Goal: Task Accomplishment & Management: Use online tool/utility

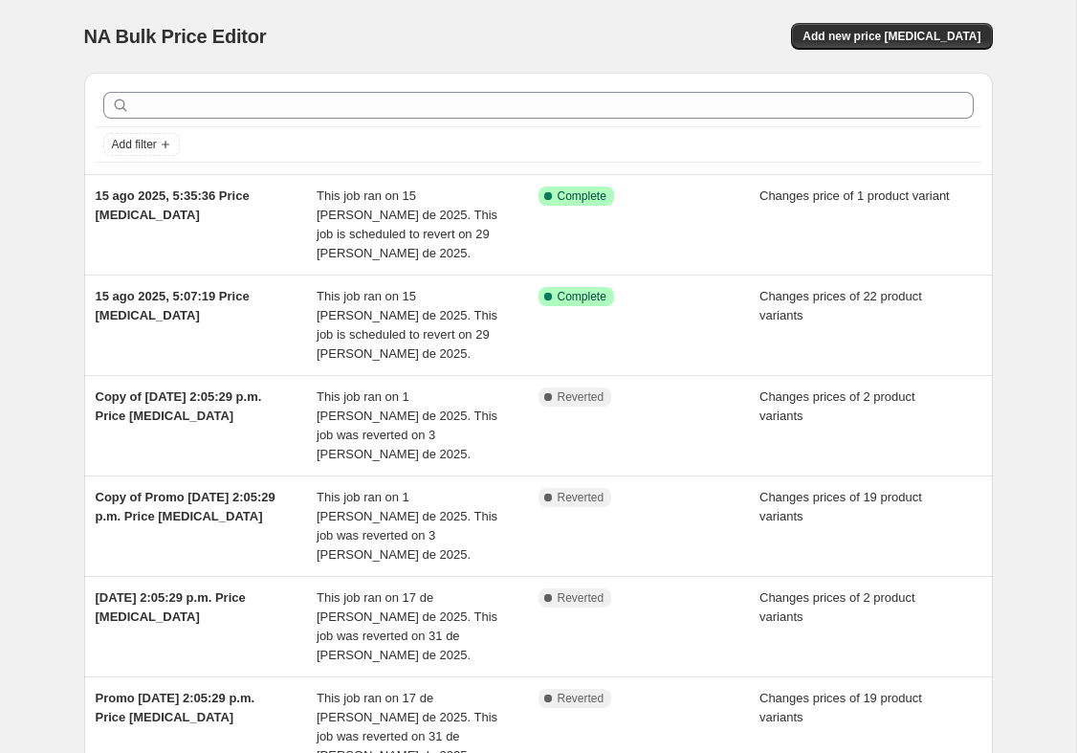
click at [376, 293] on span "This job ran on 15 [PERSON_NAME] de 2025. This job is scheduled to revert on 29…" at bounding box center [407, 325] width 181 height 72
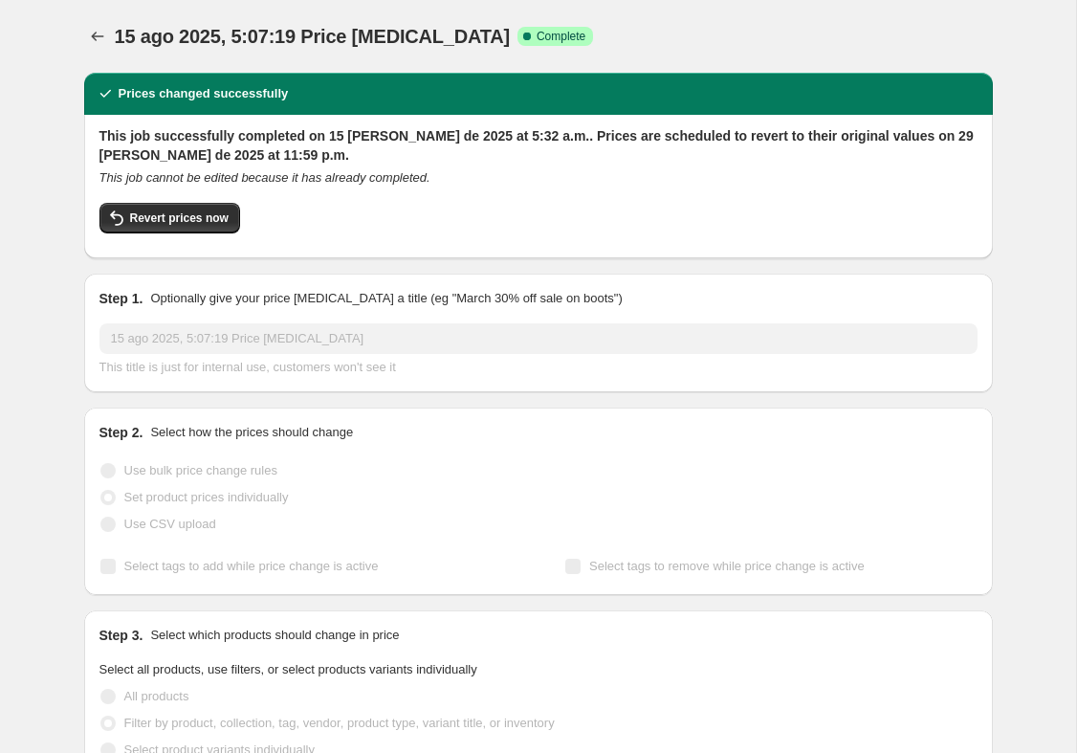
select select "collection"
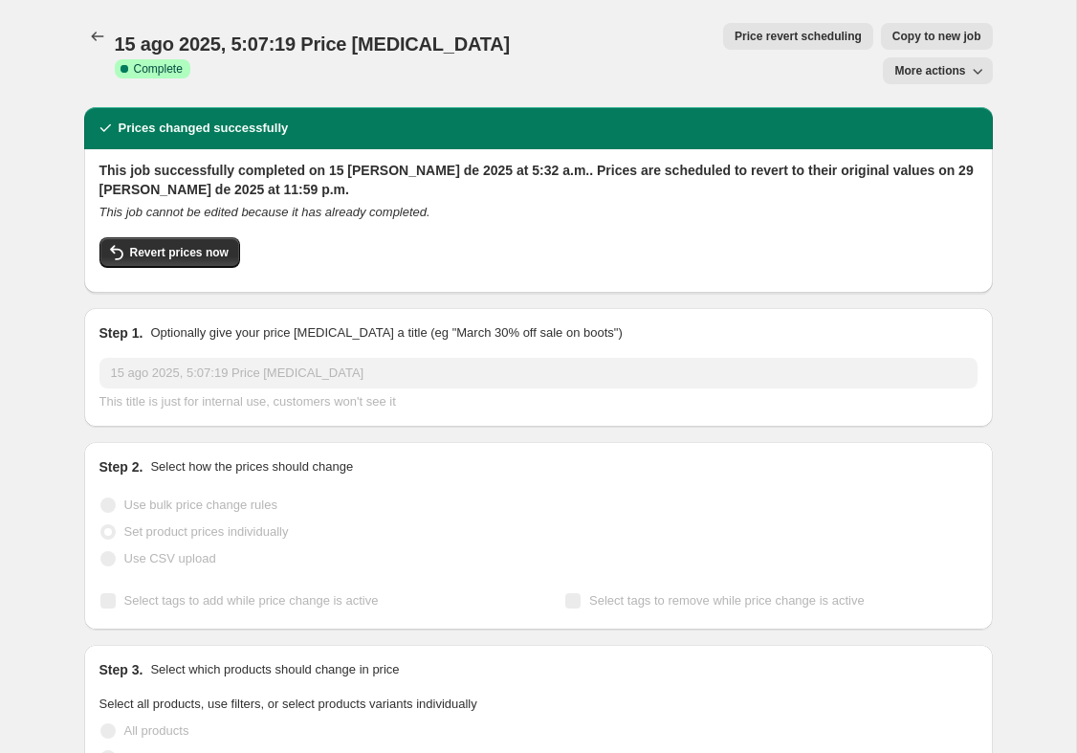
click at [973, 61] on icon "button" at bounding box center [977, 70] width 19 height 19
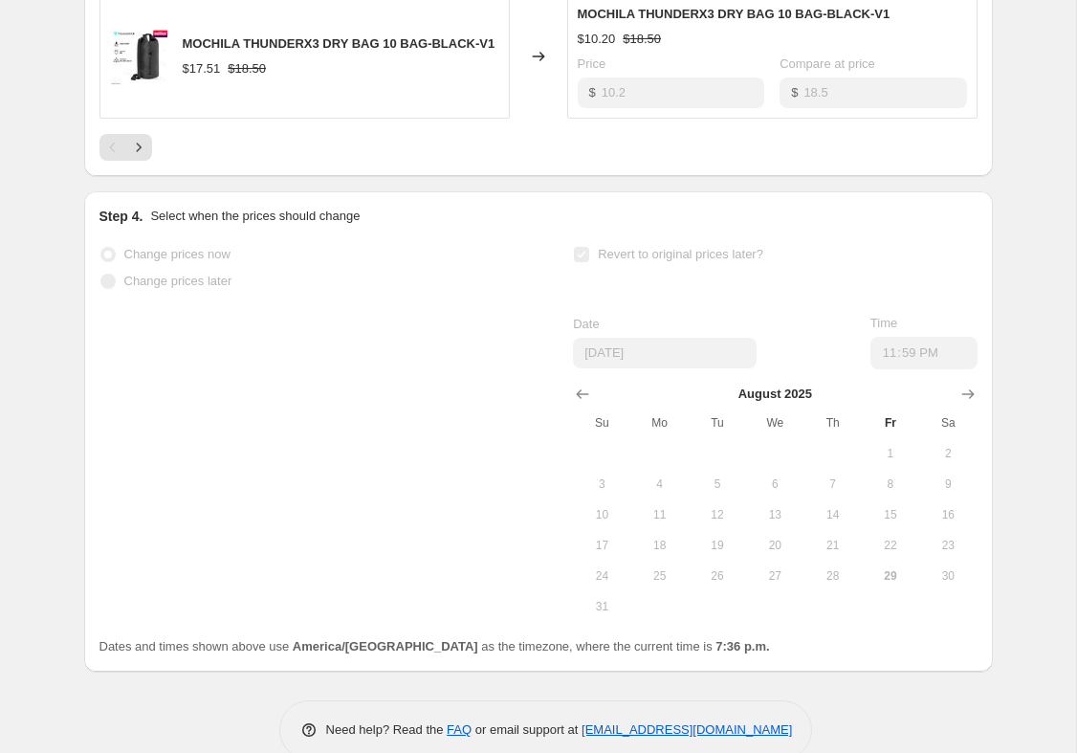
scroll to position [1696, 0]
click at [601, 600] on span "31" at bounding box center [602, 607] width 42 height 15
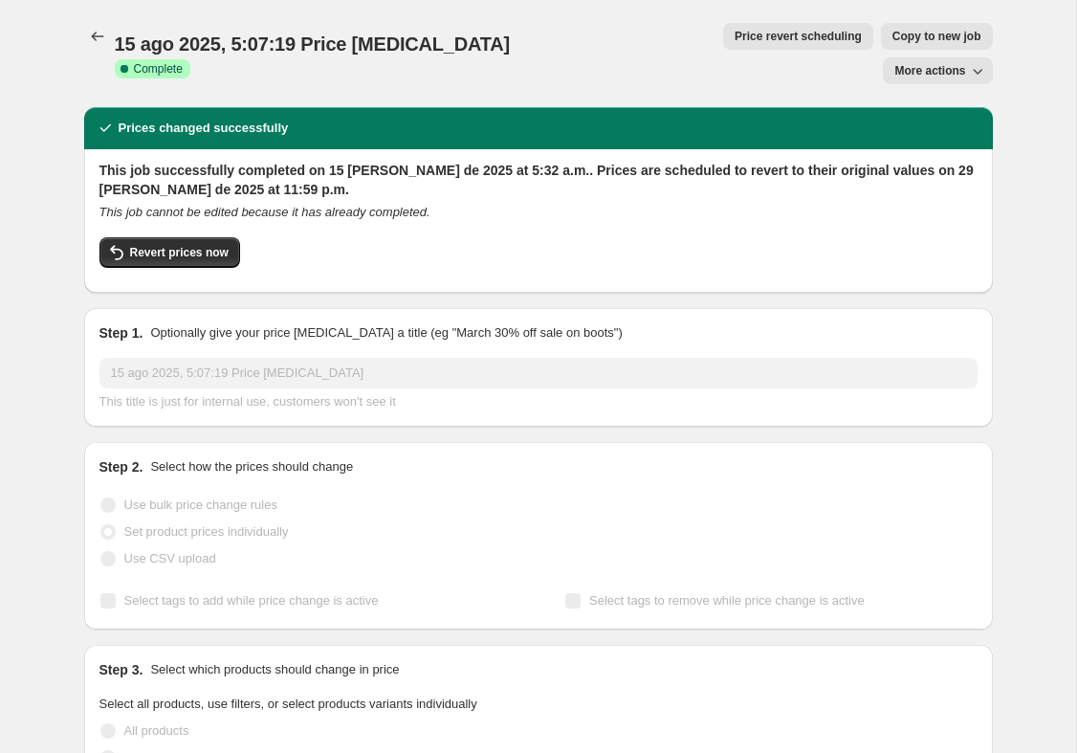
scroll to position [0, 0]
click at [973, 61] on icon "button" at bounding box center [977, 70] width 19 height 19
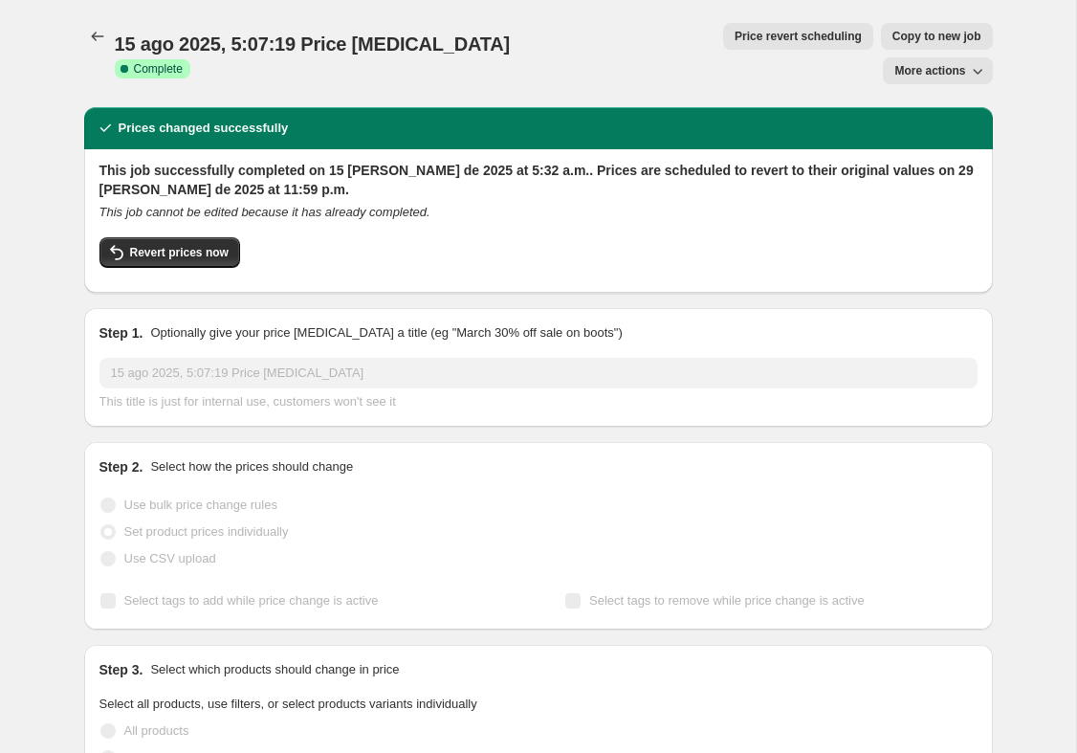
click at [917, 237] on div "Revert prices now" at bounding box center [538, 257] width 878 height 40
click at [893, 39] on span "Copy to new job" at bounding box center [937, 36] width 89 height 15
select select "collection"
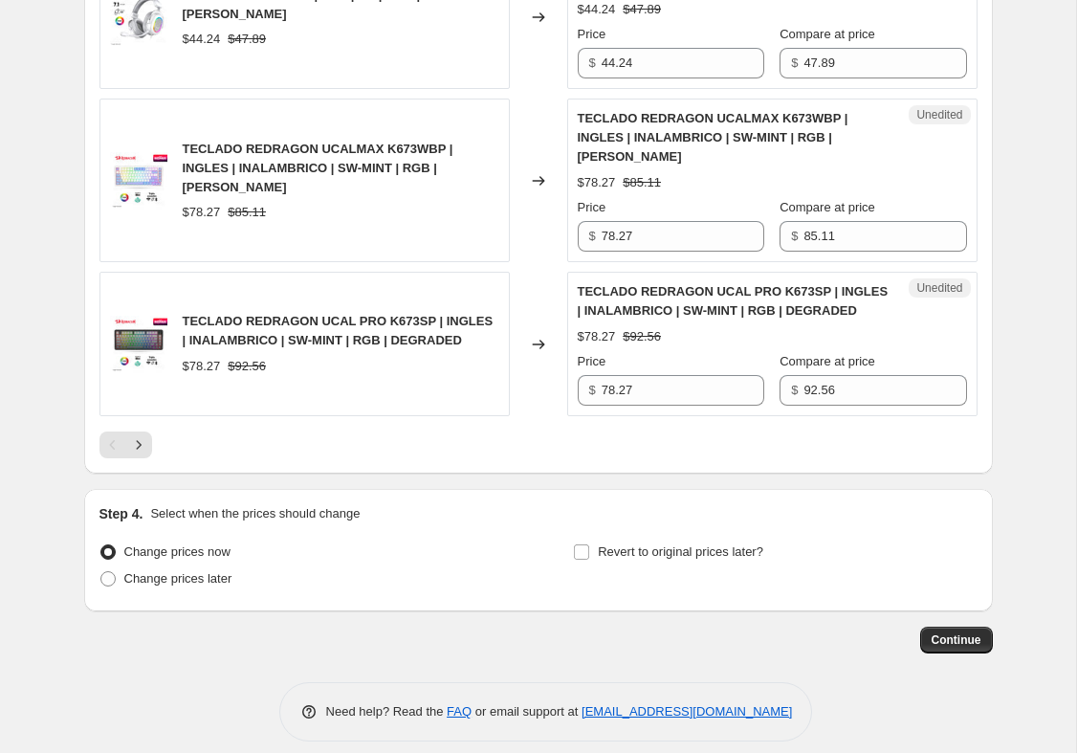
scroll to position [3546, 0]
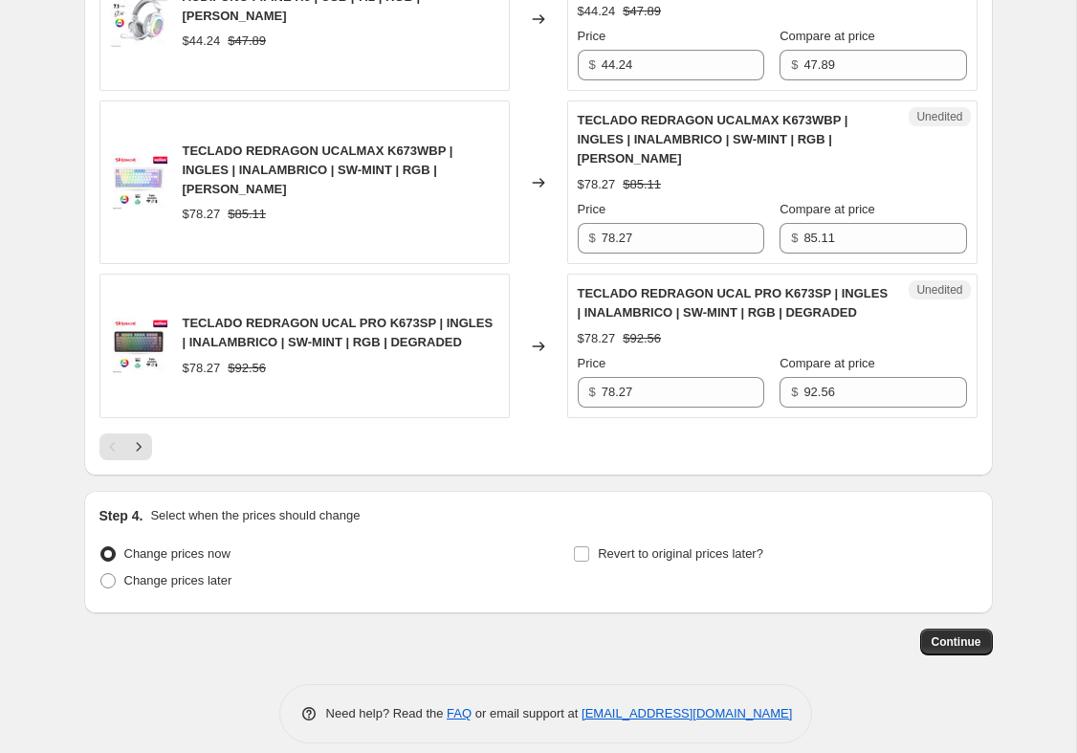
click at [589, 546] on input "Revert to original prices later?" at bounding box center [581, 553] width 15 height 15
checkbox input "true"
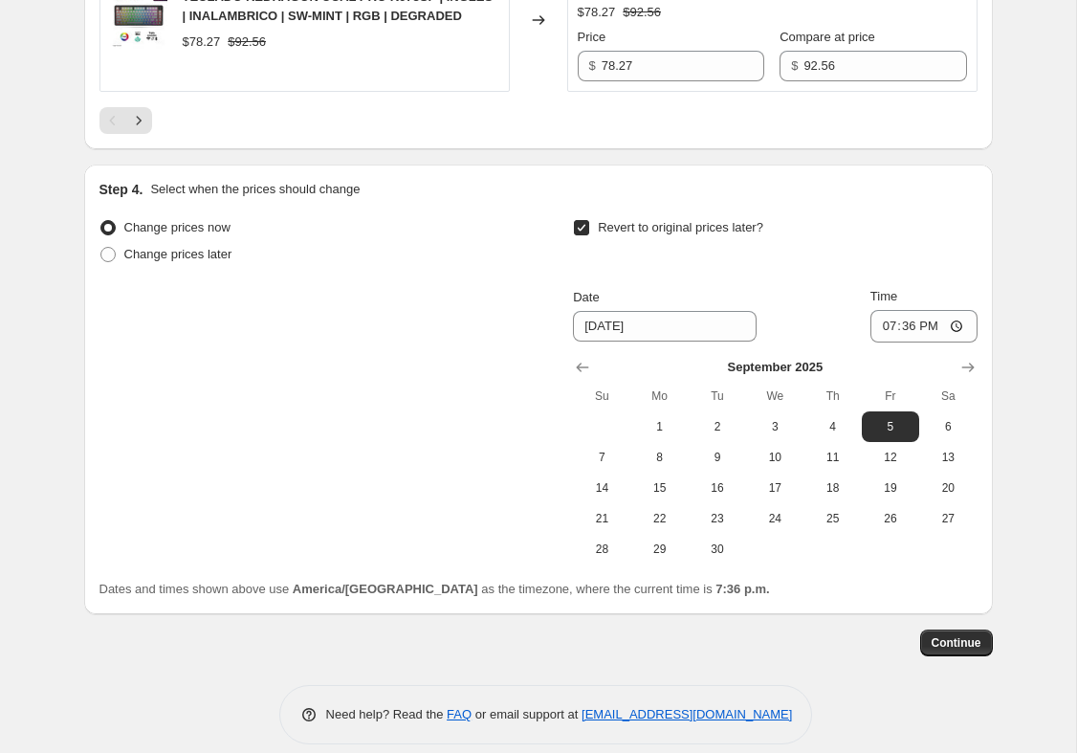
scroll to position [3871, 0]
click at [571, 355] on button "Show previous month, August 2025" at bounding box center [582, 368] width 27 height 27
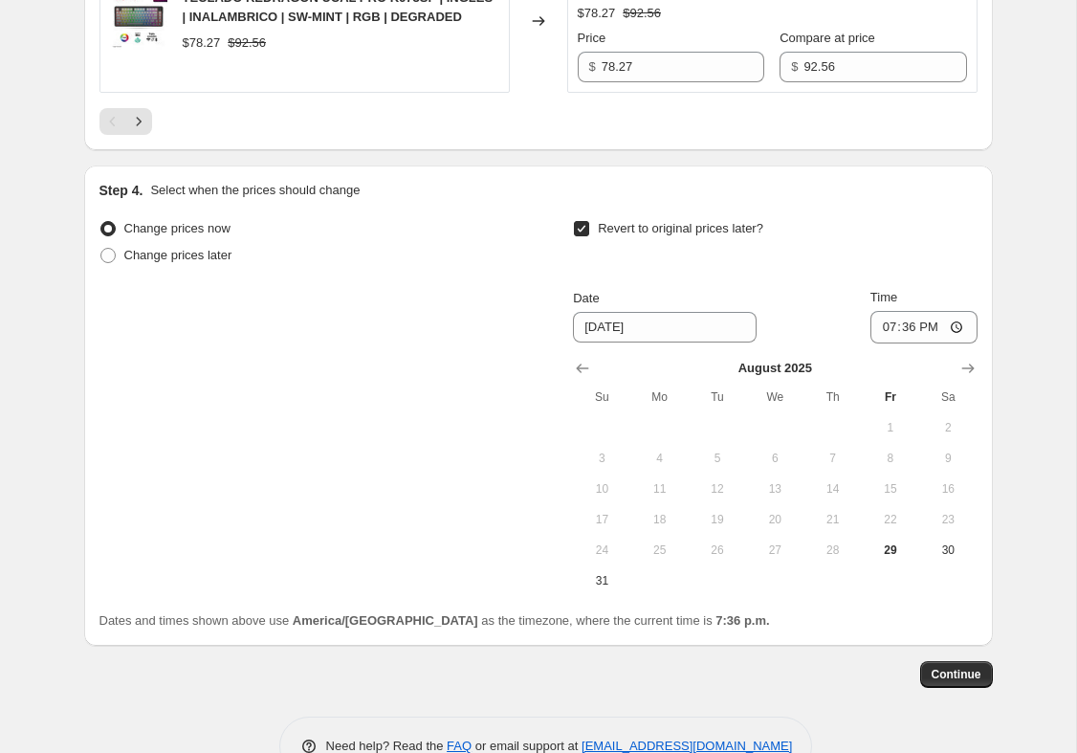
click at [592, 565] on button "31" at bounding box center [601, 580] width 57 height 31
type input "[DATE]"
click at [107, 248] on span at bounding box center [107, 255] width 15 height 15
click at [101, 248] on input "Change prices later" at bounding box center [100, 248] width 1 height 1
radio input "true"
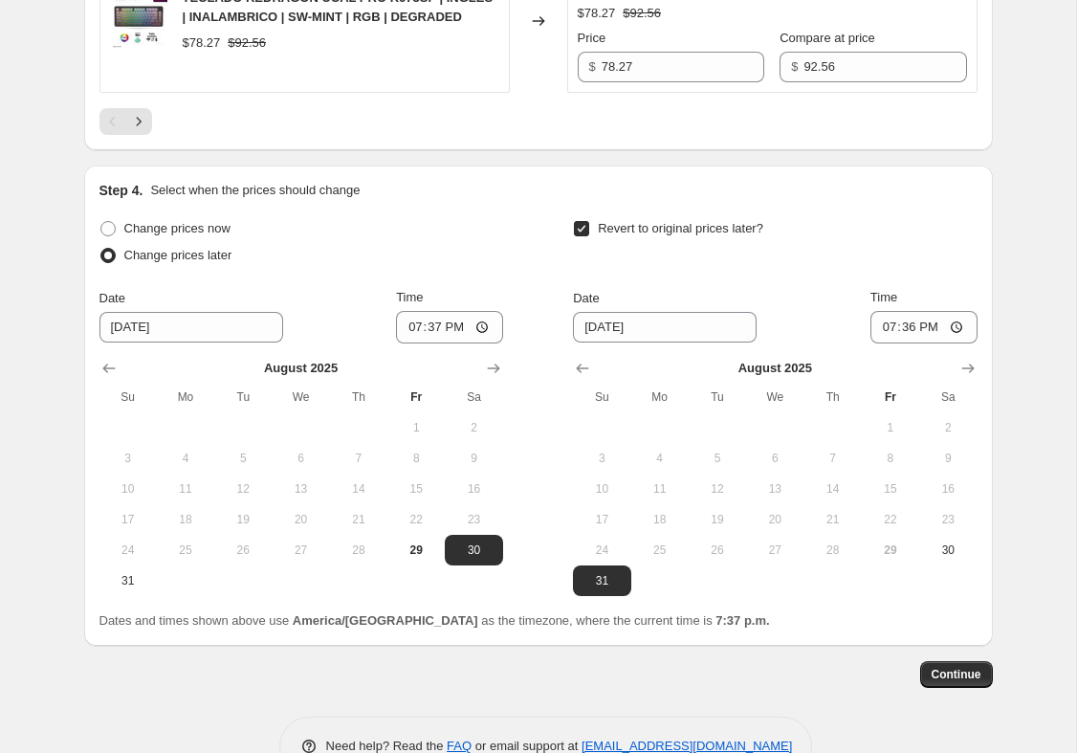
click at [468, 542] on span "30" at bounding box center [473, 549] width 42 height 15
click at [490, 311] on input "19:37" at bounding box center [449, 327] width 107 height 33
type input "00:00"
click at [935, 314] on input "19:36" at bounding box center [924, 327] width 107 height 33
type input "23:59"
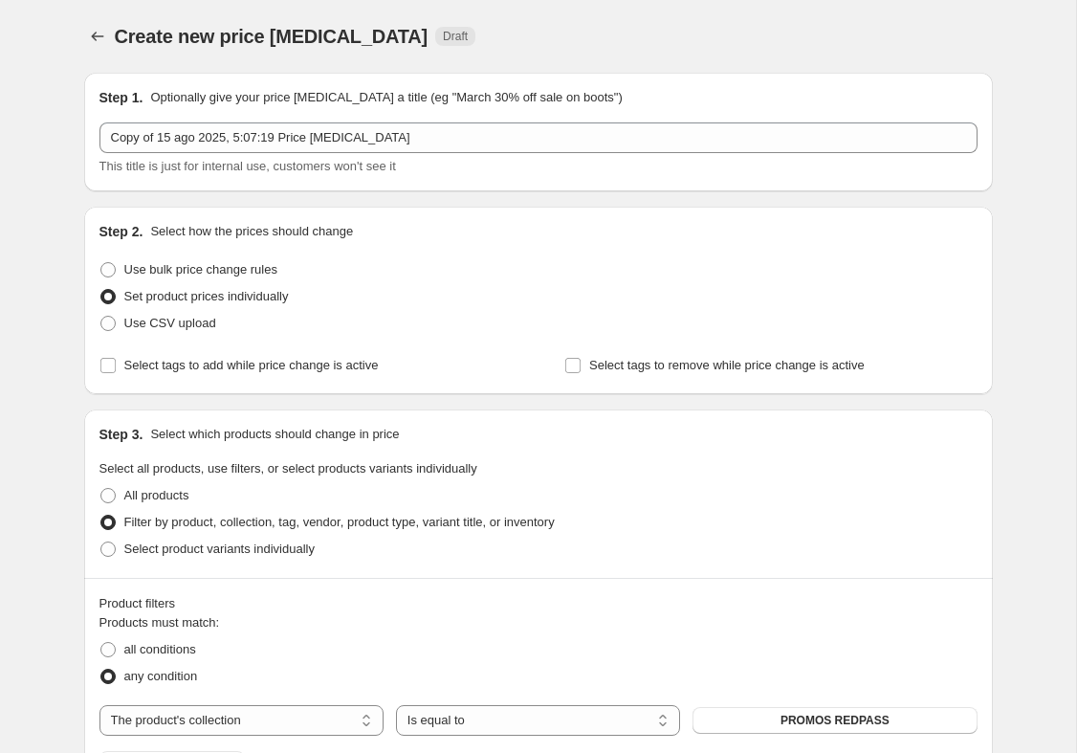
scroll to position [0, 0]
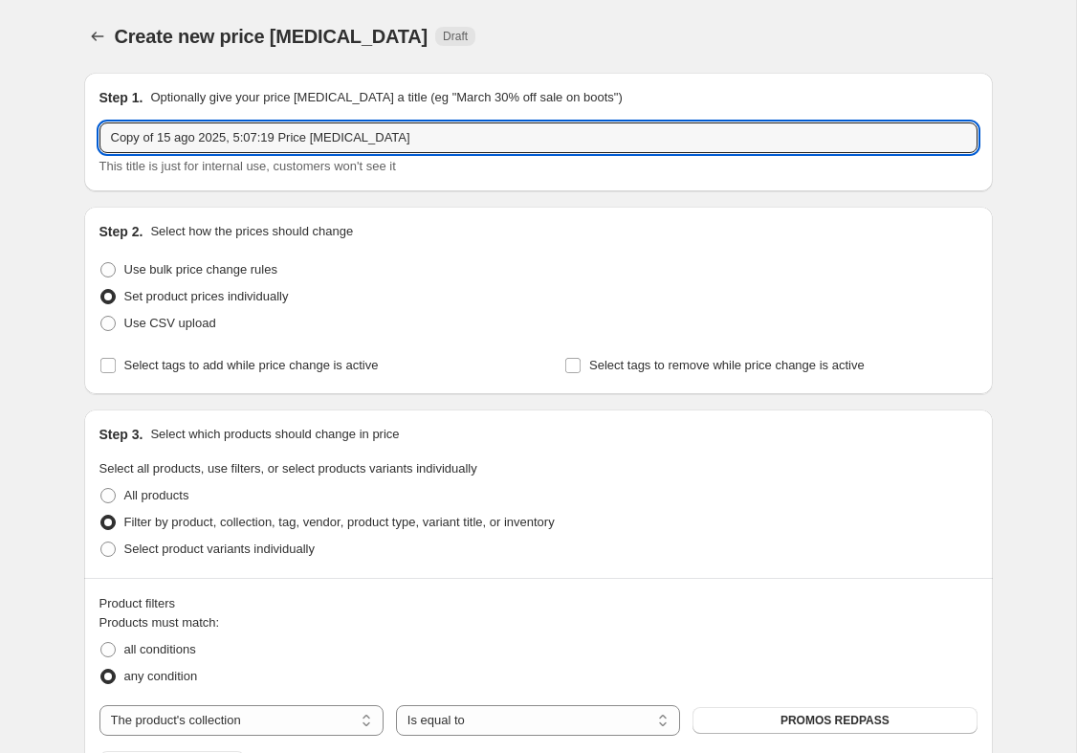
click at [110, 132] on input "Copy of 15 ago 2025, 5:07:19 Price [MEDICAL_DATA]" at bounding box center [538, 137] width 878 height 31
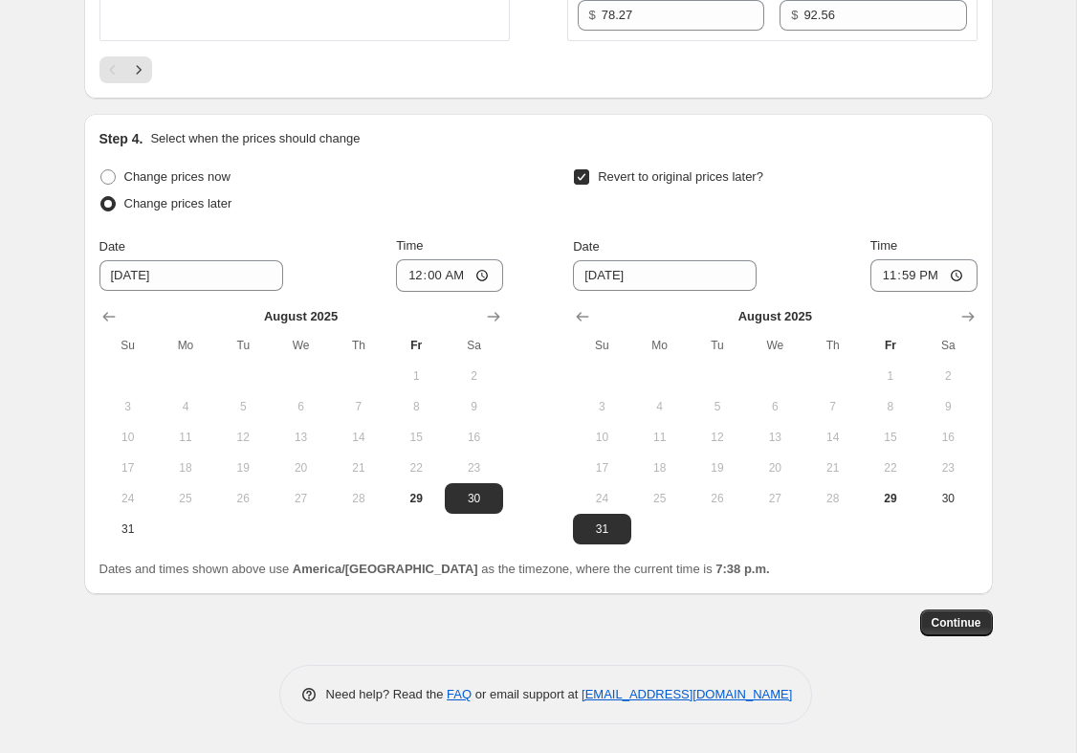
scroll to position [3926, 0]
type input "Extensión Copy of 15 ago 2025, 5:07:19 Price [MEDICAL_DATA]"
click at [961, 615] on span "Continue" at bounding box center [957, 622] width 50 height 15
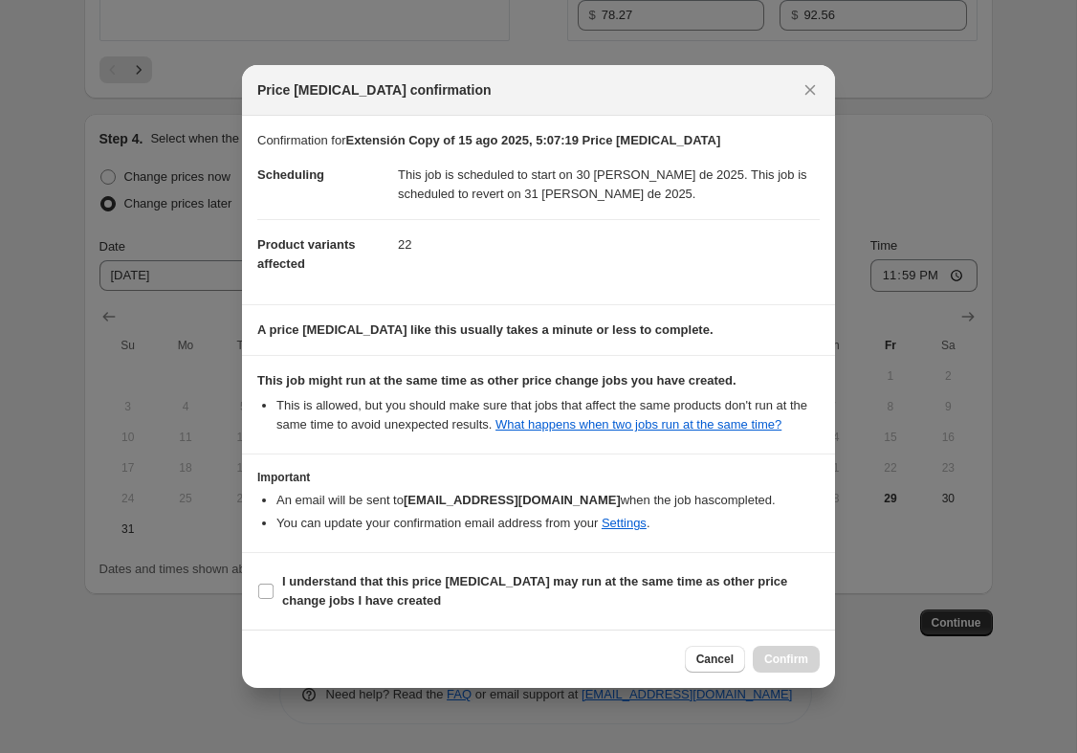
click at [771, 594] on b "I understand that this price [MEDICAL_DATA] may run at the same time as other p…" at bounding box center [534, 590] width 505 height 33
click at [274, 594] on input "I understand that this price [MEDICAL_DATA] may run at the same time as other p…" at bounding box center [265, 591] width 15 height 15
checkbox input "true"
click at [805, 667] on span "Confirm" at bounding box center [786, 658] width 44 height 15
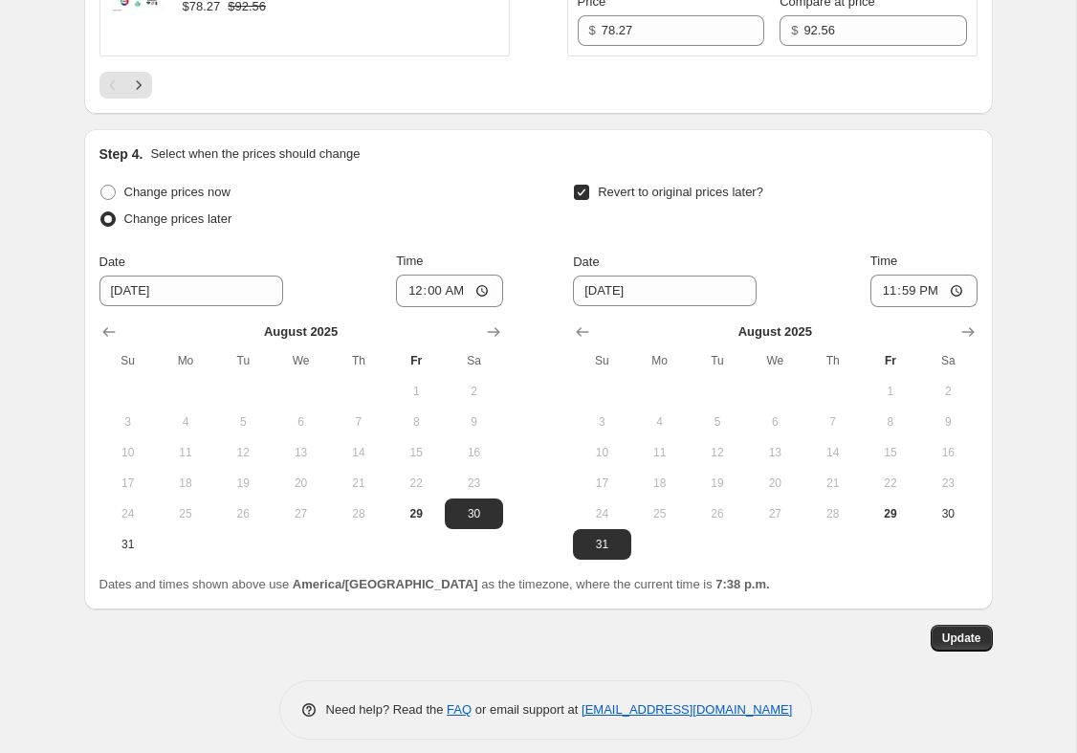
scroll to position [4043, 0]
click at [975, 631] on span "Update" at bounding box center [961, 638] width 39 height 15
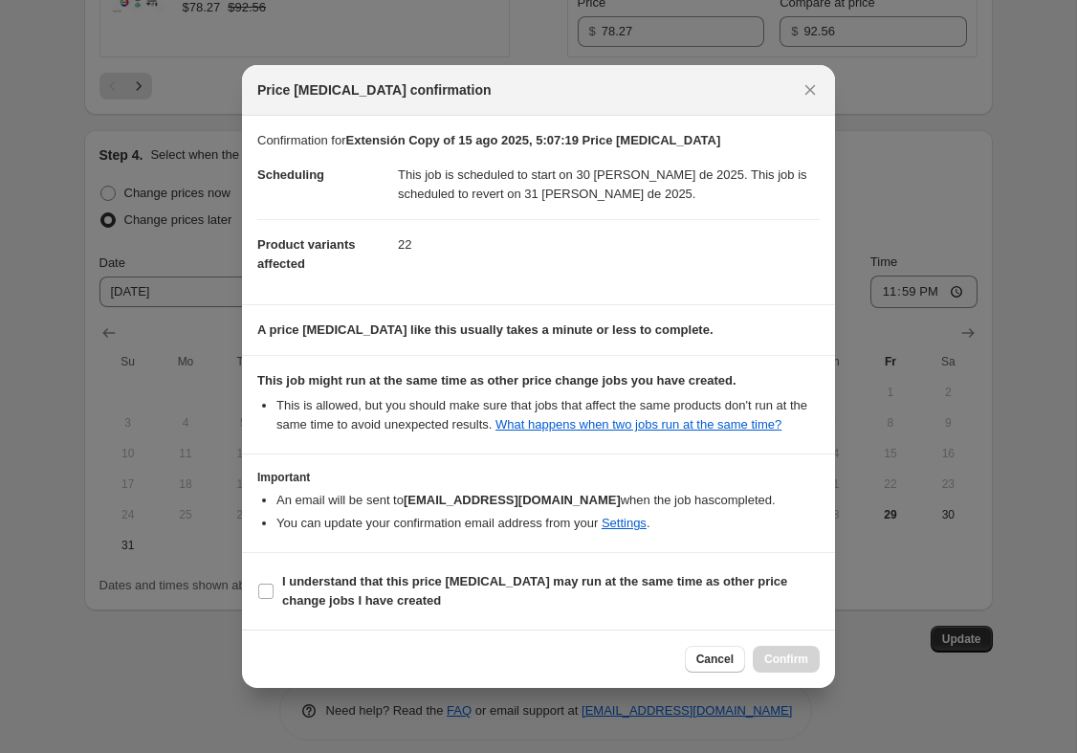
click at [269, 599] on input "I understand that this price [MEDICAL_DATA] may run at the same time as other p…" at bounding box center [265, 591] width 15 height 15
checkbox input "true"
click at [784, 667] on span "Confirm" at bounding box center [786, 658] width 44 height 15
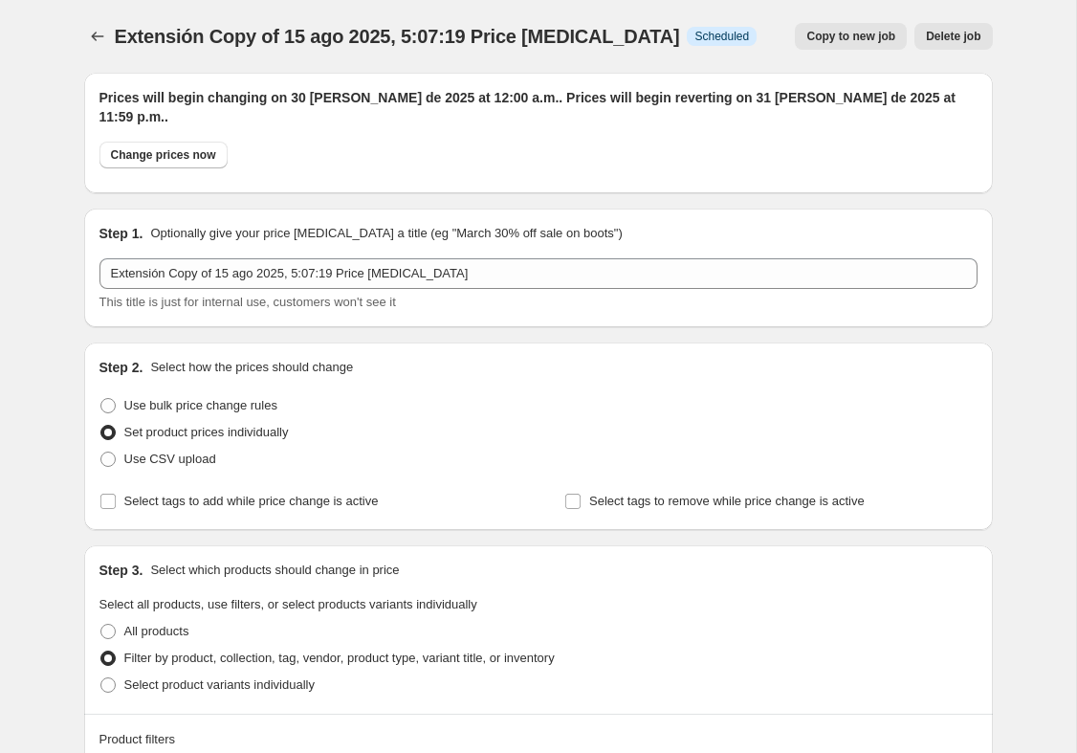
scroll to position [0, 0]
click at [104, 25] on button "Price change jobs" at bounding box center [97, 36] width 27 height 27
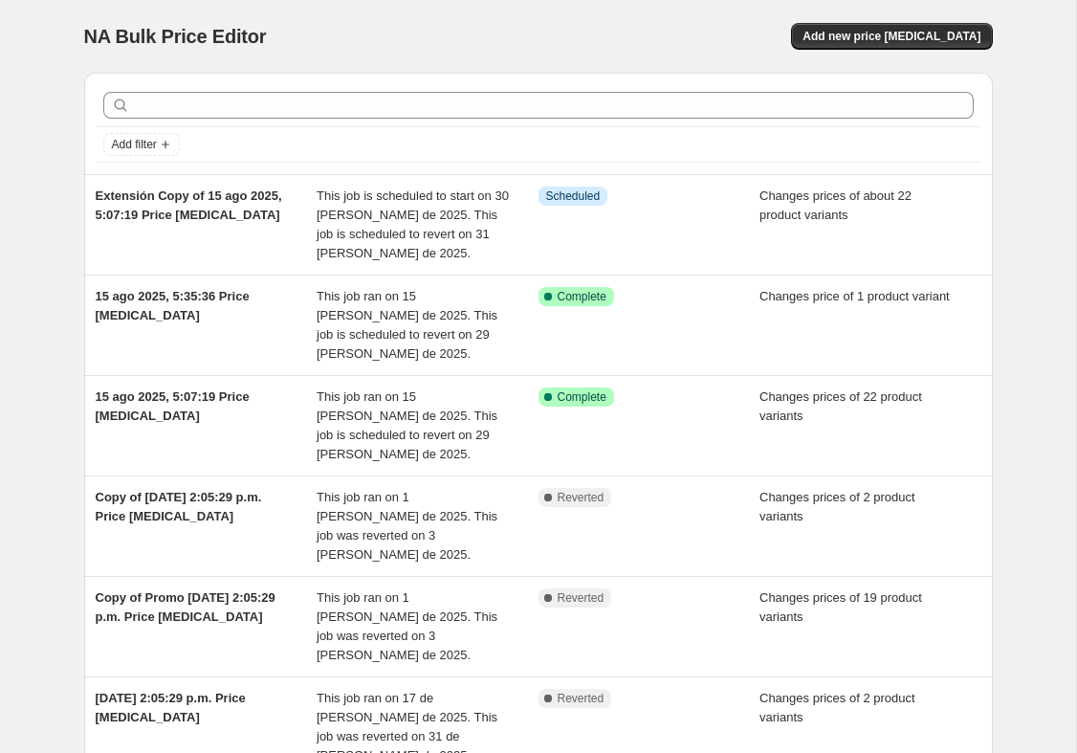
click at [481, 309] on span "This job ran on 15 [PERSON_NAME] de 2025. This job is scheduled to revert on 29…" at bounding box center [407, 325] width 181 height 72
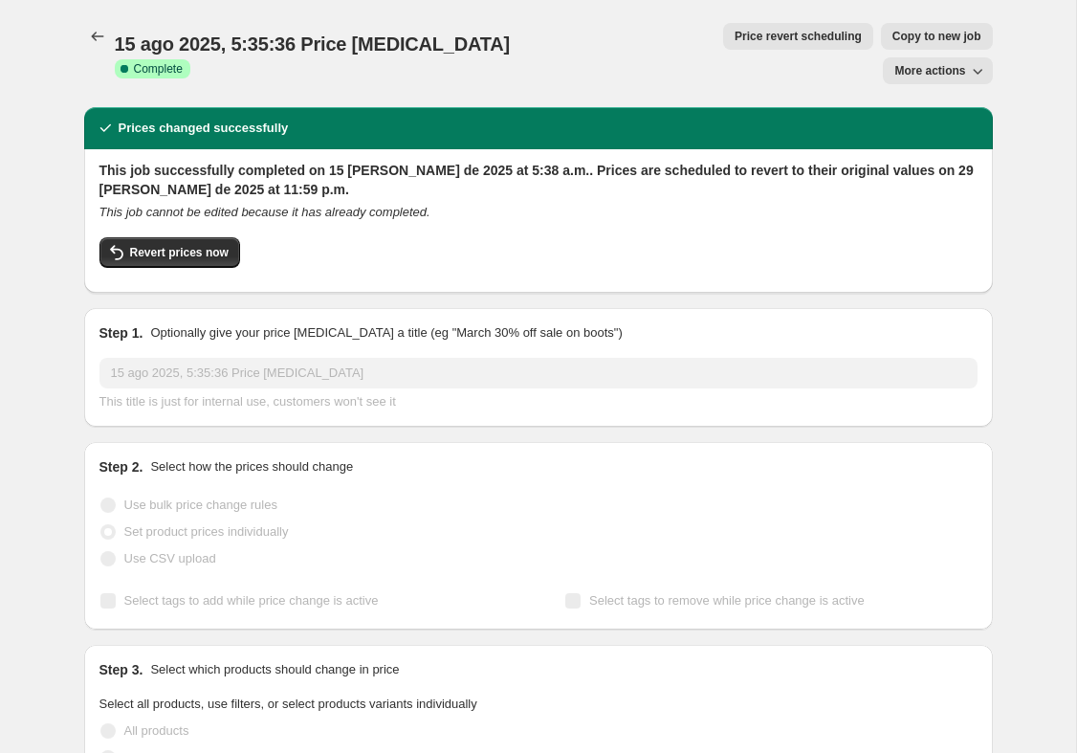
click at [893, 32] on span "Copy to new job" at bounding box center [937, 36] width 89 height 15
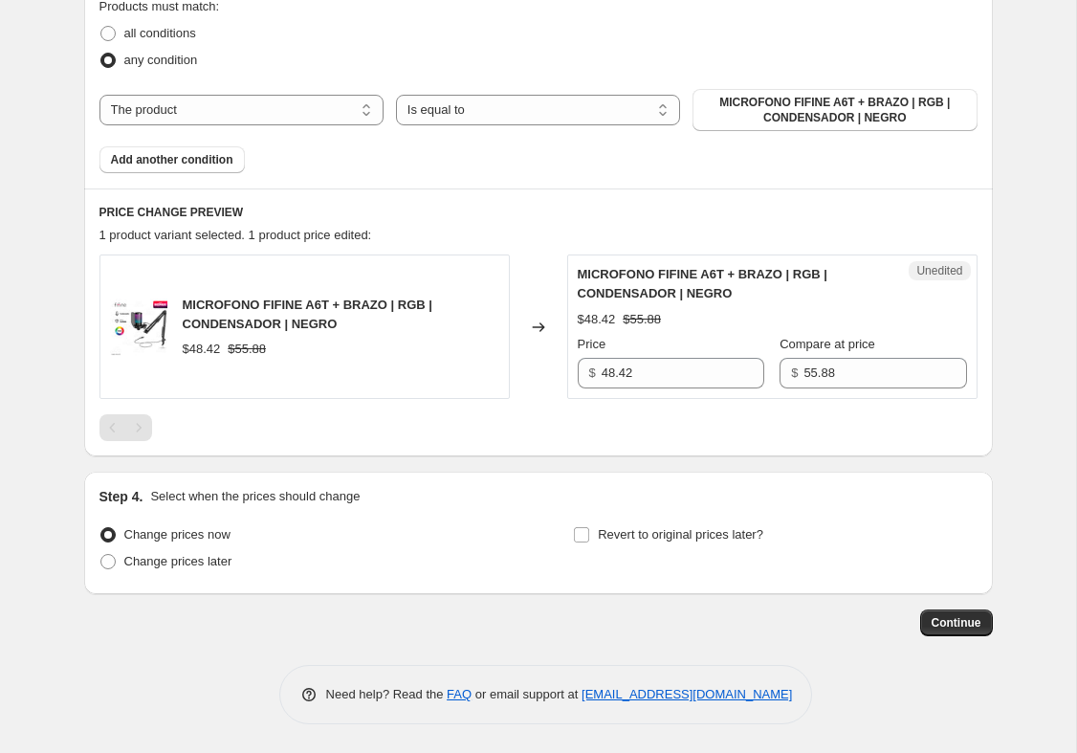
scroll to position [640, 0]
click at [212, 525] on span "Change prices now" at bounding box center [177, 534] width 106 height 19
click at [101, 527] on input "Change prices now" at bounding box center [100, 527] width 1 height 1
click at [111, 554] on span at bounding box center [107, 561] width 15 height 15
click at [101, 554] on input "Change prices later" at bounding box center [100, 554] width 1 height 1
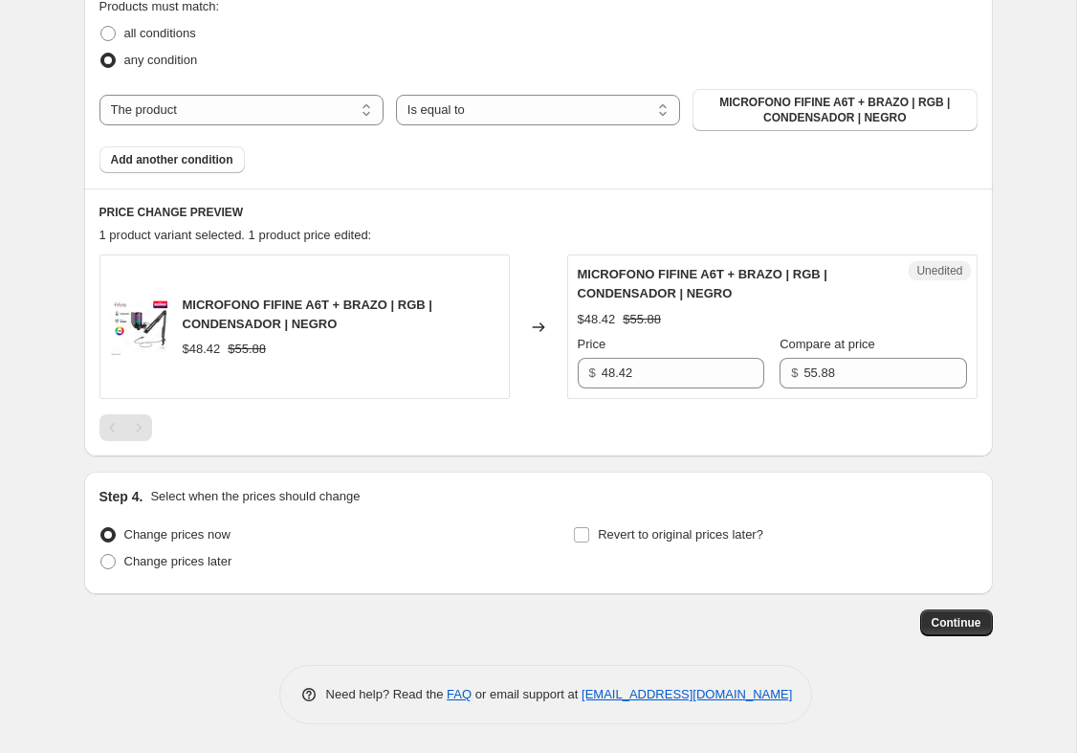
radio input "true"
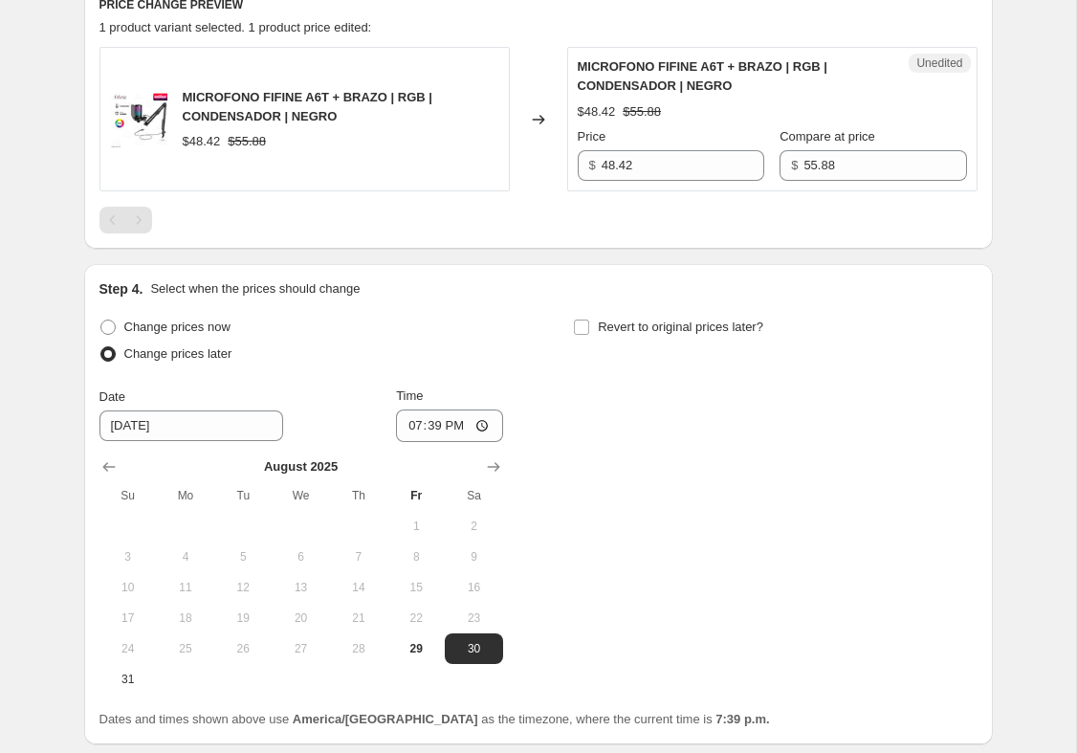
scroll to position [840, 0]
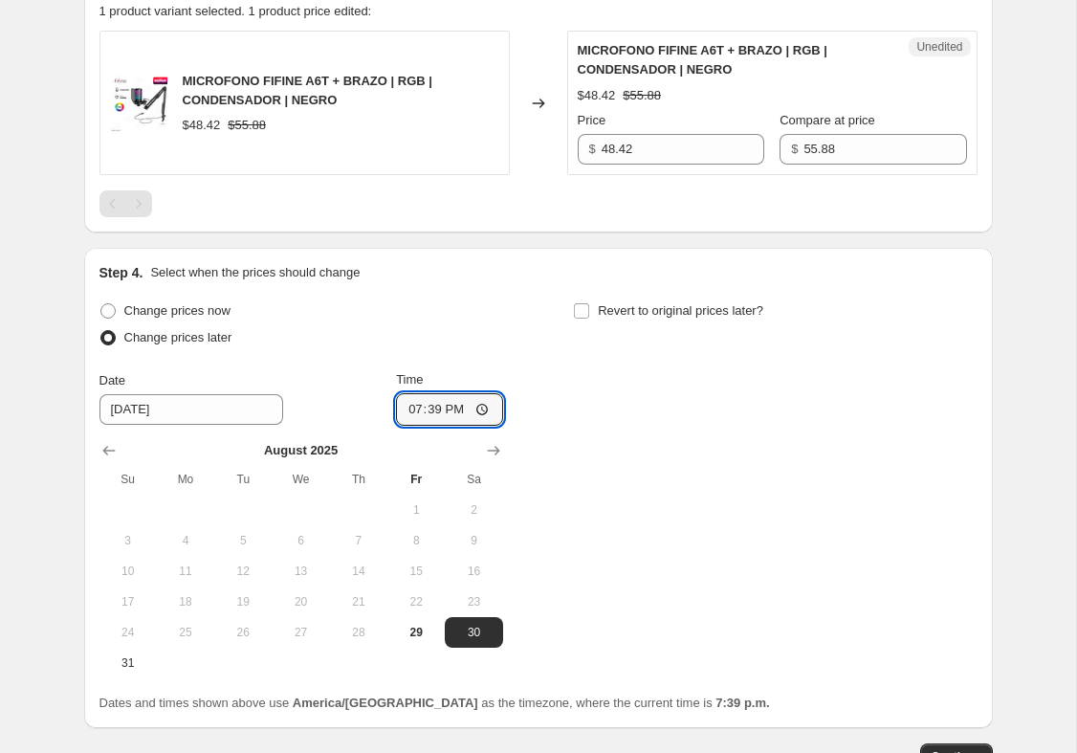
click at [466, 405] on input "19:39" at bounding box center [449, 409] width 107 height 33
type input "00:00"
click at [600, 299] on label "Revert to original prices later?" at bounding box center [668, 311] width 190 height 27
click at [589, 303] on input "Revert to original prices later?" at bounding box center [581, 310] width 15 height 15
checkbox input "true"
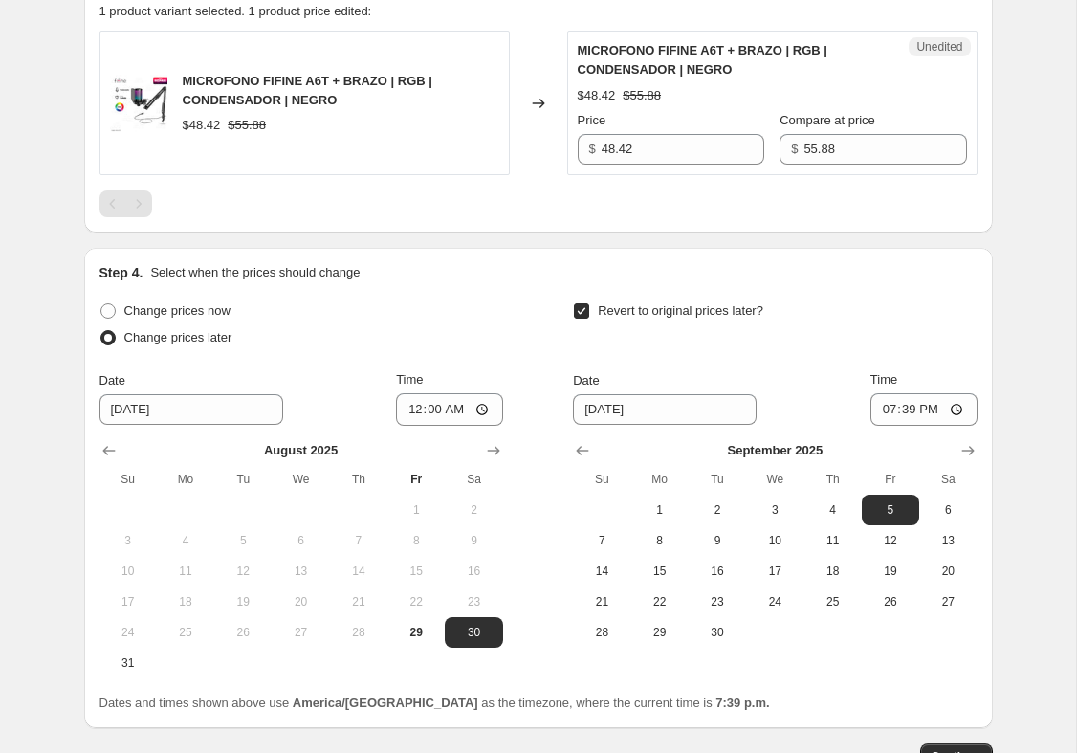
click at [583, 441] on icon "Show previous month, August 2025" at bounding box center [582, 450] width 19 height 19
click at [603, 664] on span "31" at bounding box center [602, 662] width 42 height 15
type input "[DATE]"
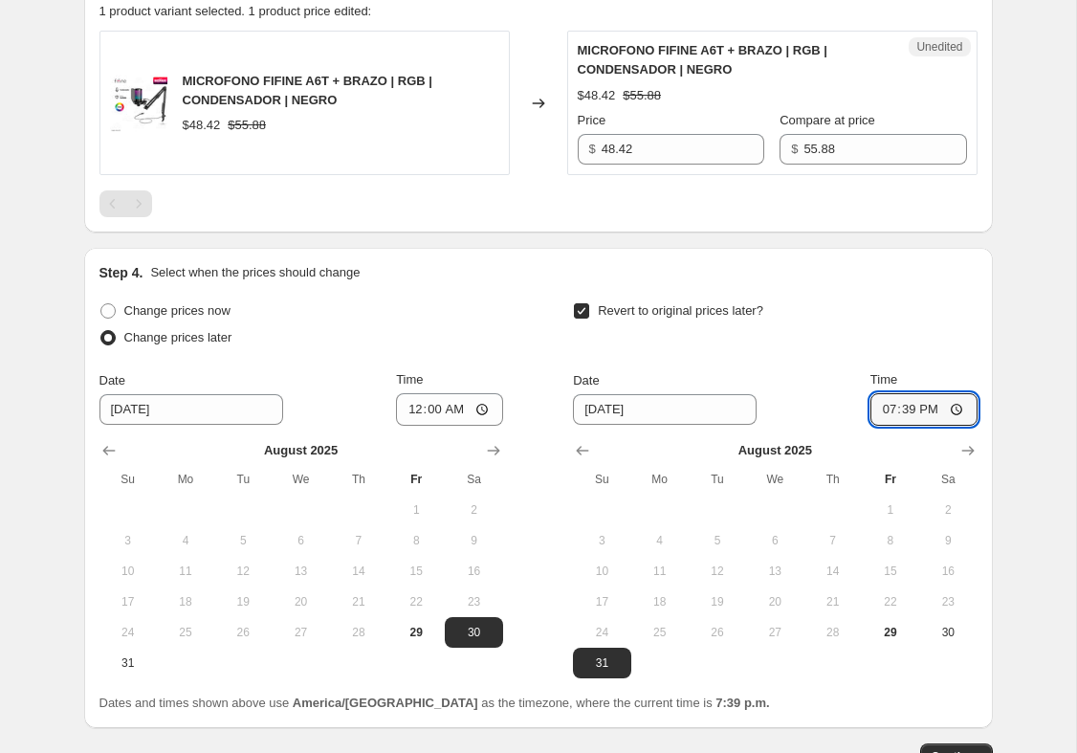
click at [918, 406] on input "19:39" at bounding box center [924, 409] width 107 height 33
type input "23:59"
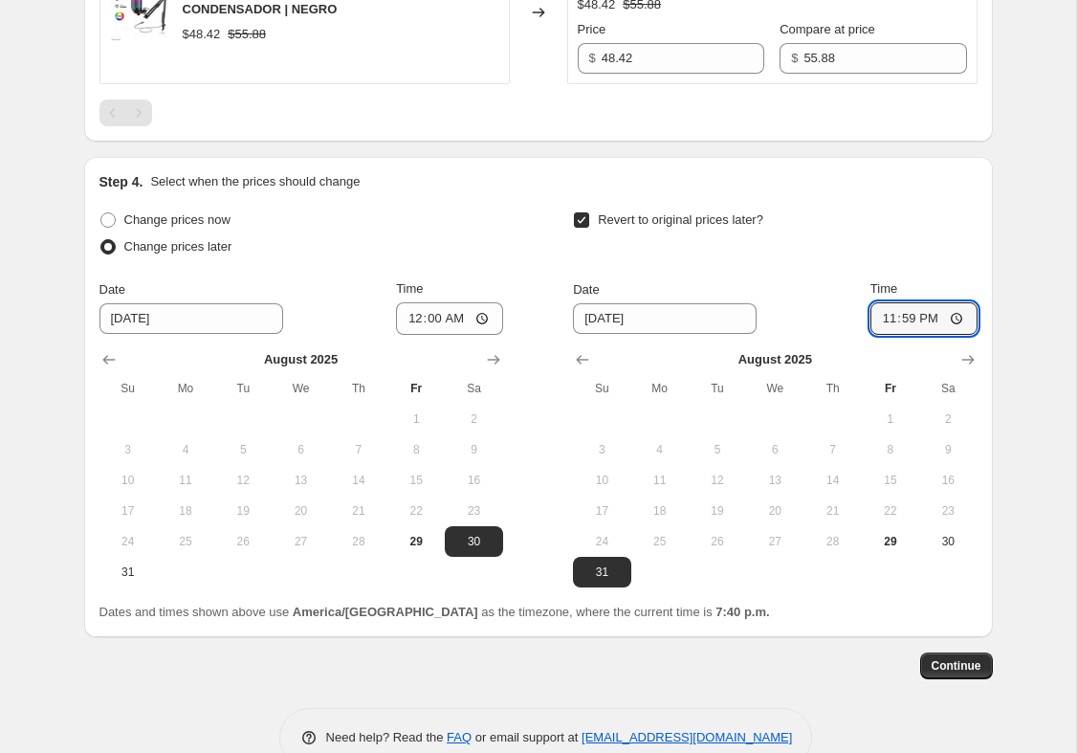
scroll to position [932, 0]
click at [975, 675] on button "Continue" at bounding box center [956, 664] width 73 height 27
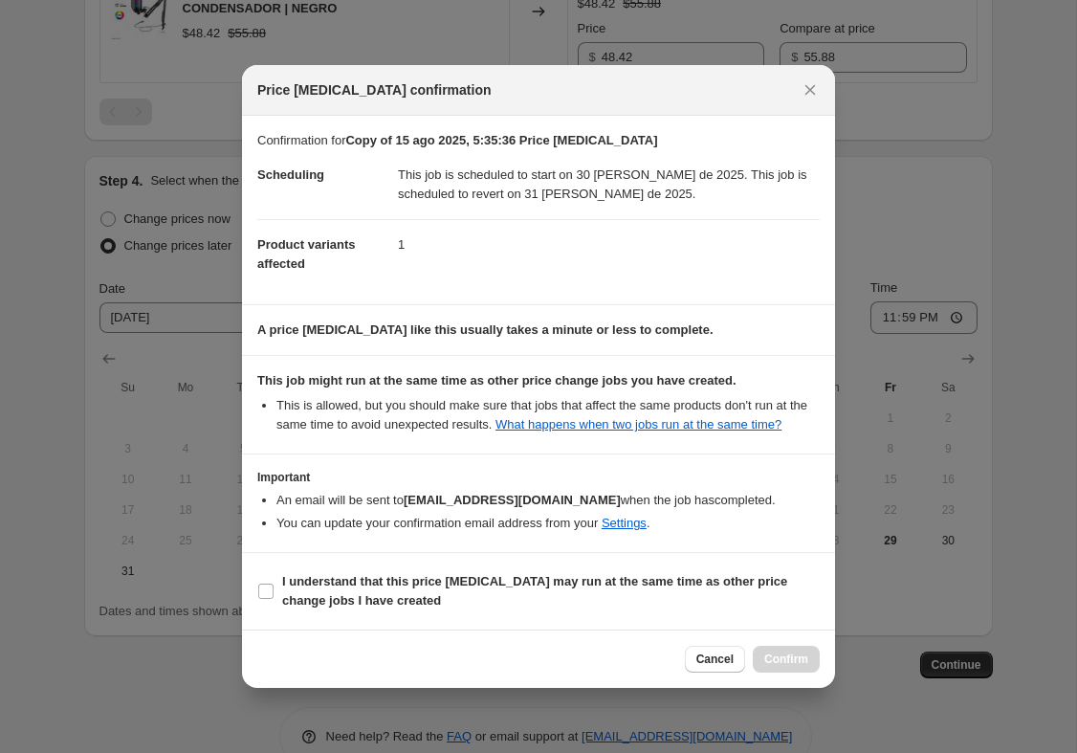
click at [512, 582] on span "I understand that this price [MEDICAL_DATA] may run at the same time as other p…" at bounding box center [551, 591] width 538 height 38
click at [274, 584] on input "I understand that this price [MEDICAL_DATA] may run at the same time as other p…" at bounding box center [265, 591] width 15 height 15
checkbox input "true"
click at [790, 667] on span "Confirm" at bounding box center [786, 658] width 44 height 15
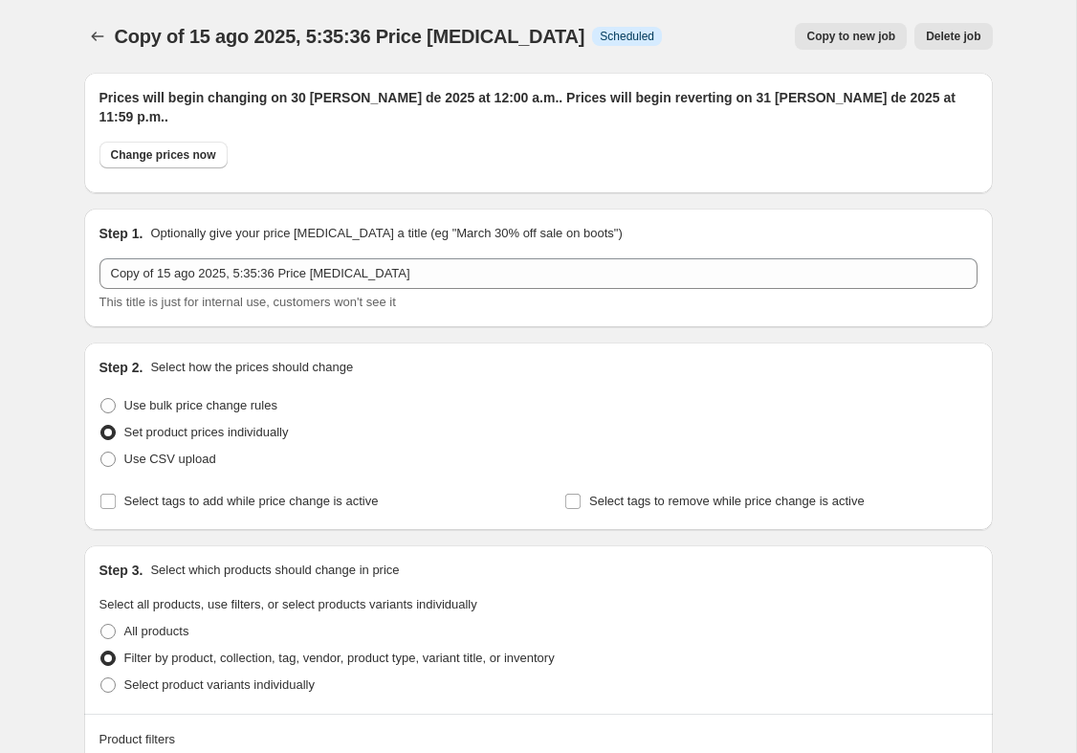
click at [113, 29] on div at bounding box center [99, 36] width 31 height 27
click at [97, 40] on icon "Price change jobs" at bounding box center [97, 36] width 19 height 19
